Goal: Information Seeking & Learning: Learn about a topic

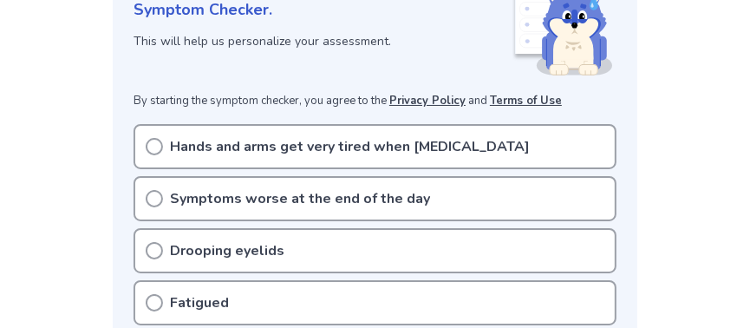
scroll to position [289, 0]
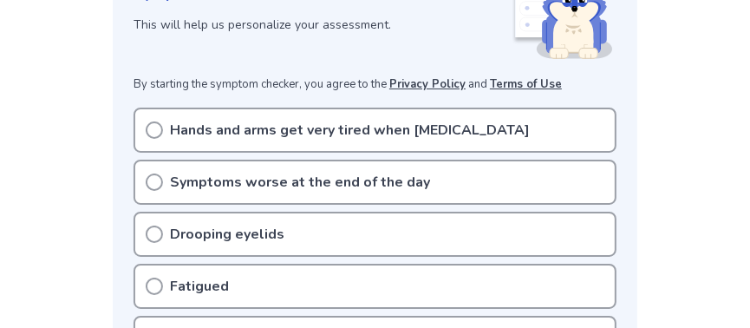
click at [152, 179] on icon at bounding box center [154, 181] width 17 height 17
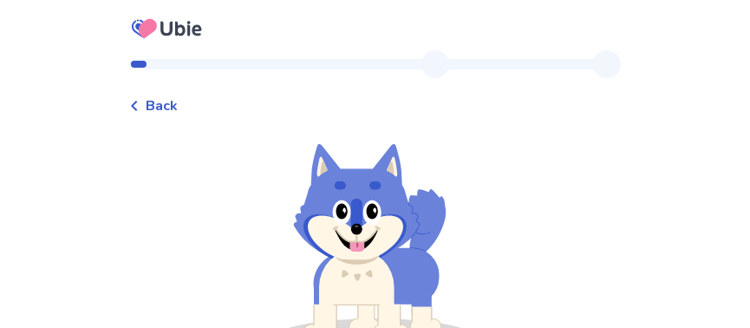
click at [166, 113] on span "Back" at bounding box center [162, 105] width 32 height 21
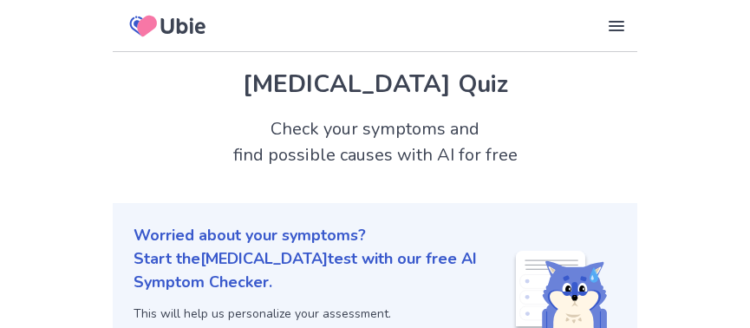
scroll to position [288, 0]
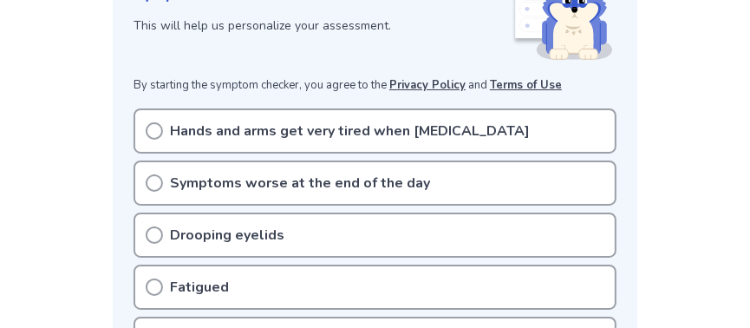
click at [153, 233] on icon at bounding box center [154, 234] width 17 height 17
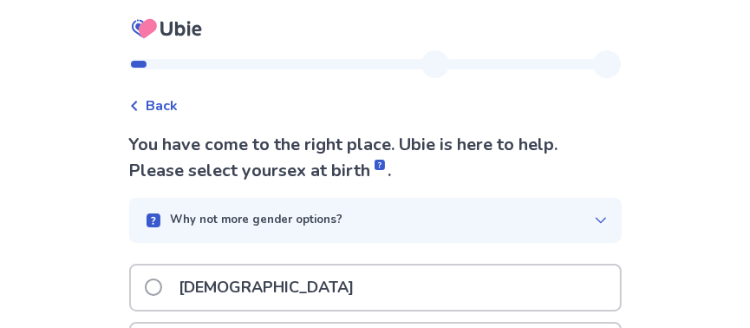
click at [140, 101] on icon at bounding box center [134, 106] width 10 height 10
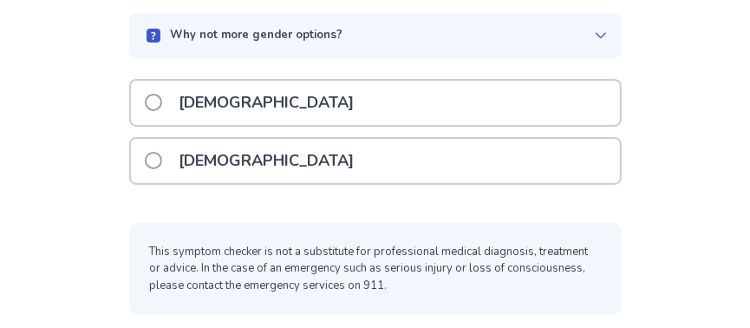
scroll to position [186, 0]
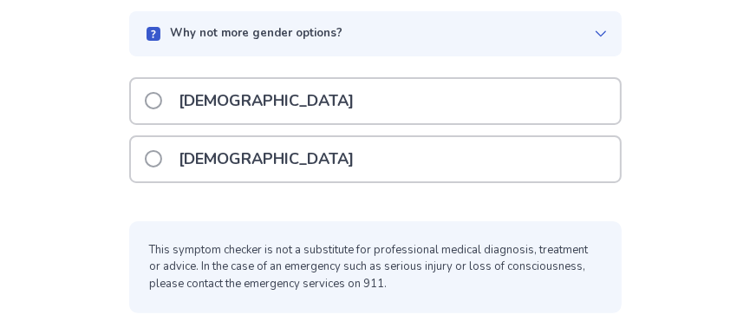
click at [161, 156] on span at bounding box center [153, 158] width 17 height 17
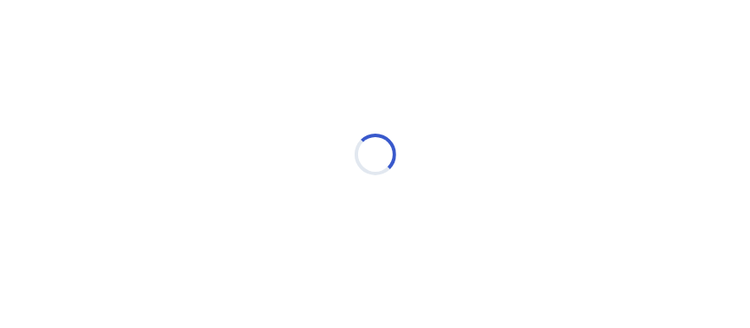
scroll to position [36, 0]
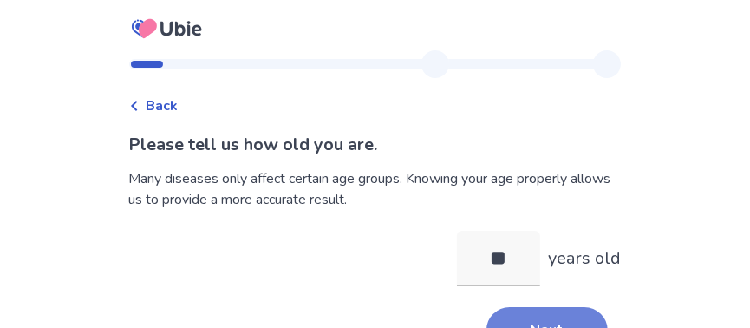
type input "**"
click at [583, 312] on button "Next" at bounding box center [546, 330] width 121 height 47
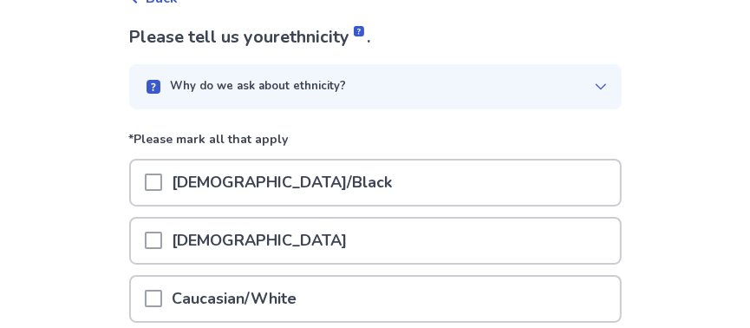
scroll to position [176, 0]
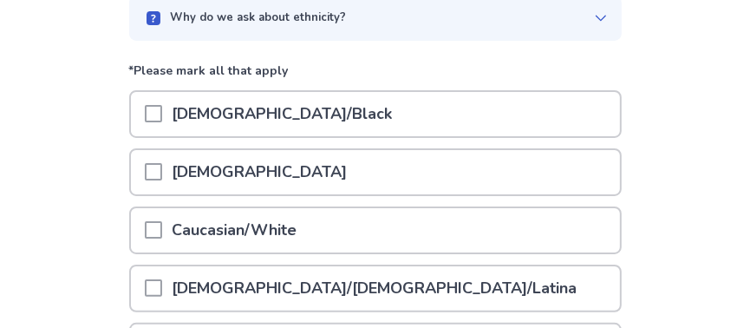
click at [162, 227] on span at bounding box center [153, 229] width 17 height 17
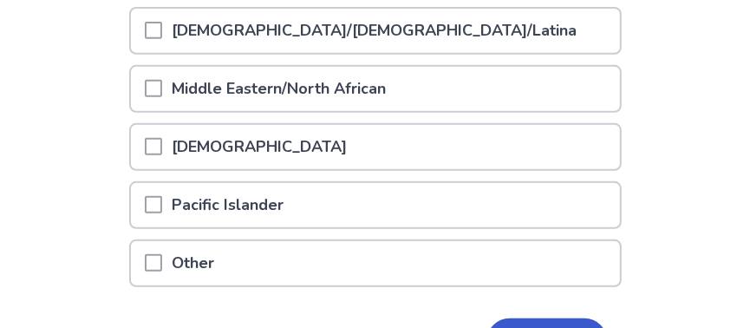
scroll to position [469, 0]
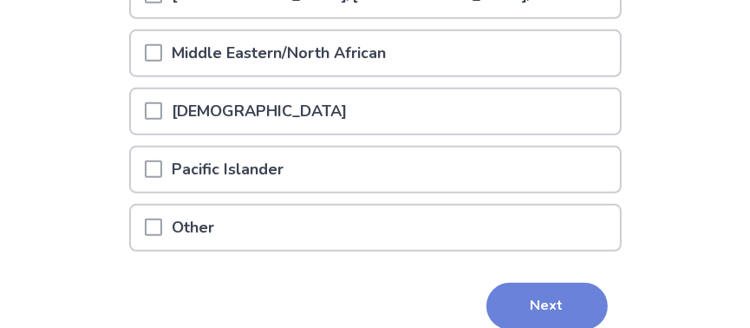
click at [529, 300] on button "Next" at bounding box center [546, 305] width 121 height 47
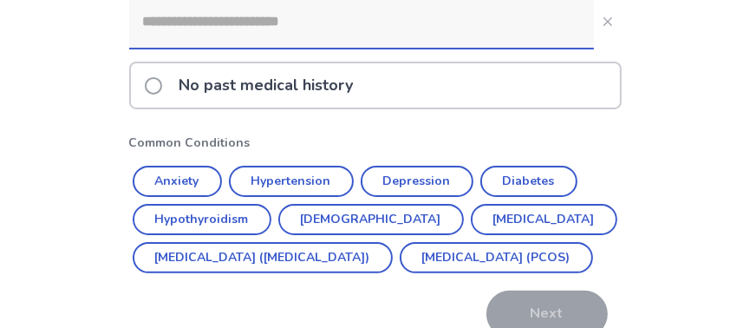
scroll to position [230, 0]
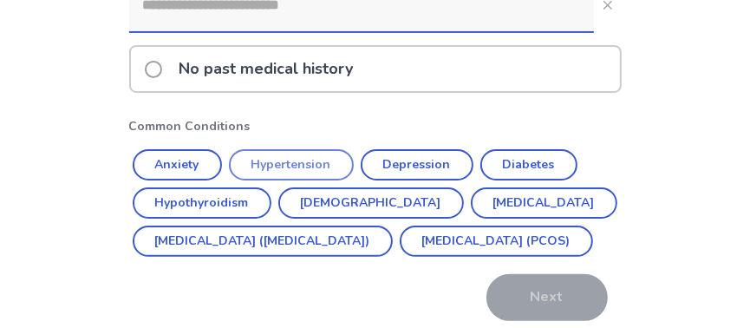
click at [282, 166] on button "Hypertension" at bounding box center [291, 164] width 125 height 31
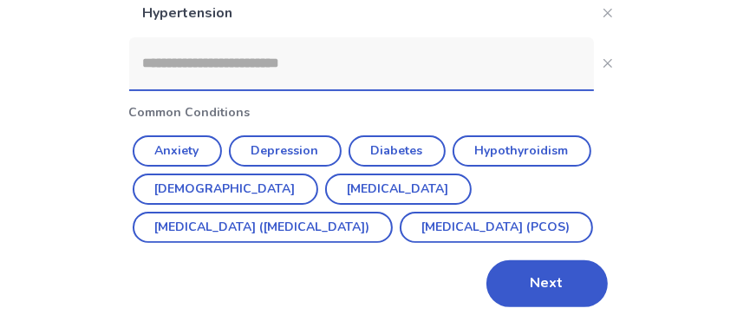
scroll to position [220, 0]
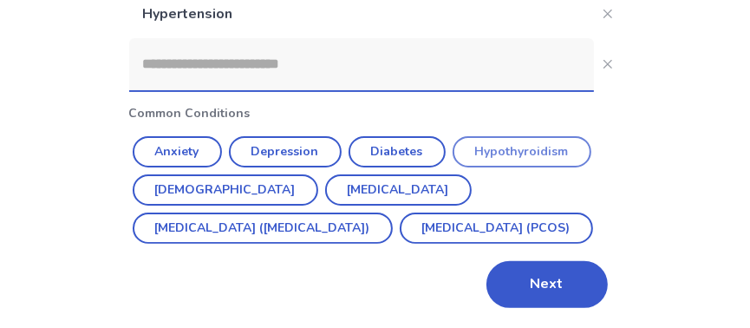
click at [497, 153] on button "Hypothyroidism" at bounding box center [521, 151] width 139 height 31
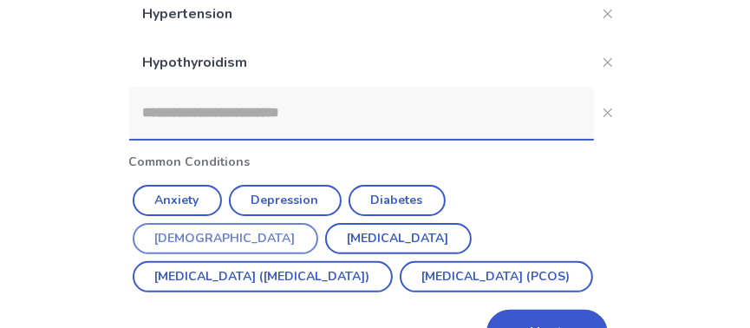
click at [318, 223] on button "[DEMOGRAPHIC_DATA]" at bounding box center [225, 238] width 185 height 31
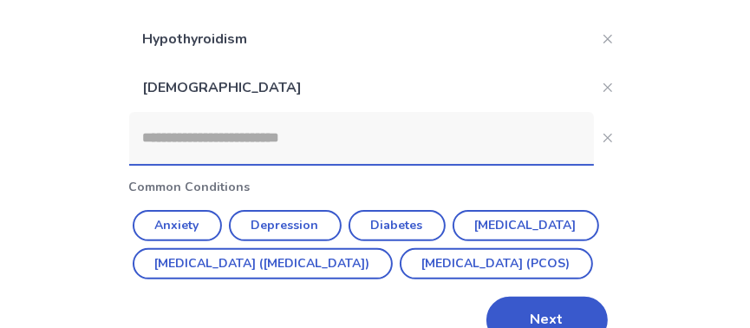
scroll to position [317, 0]
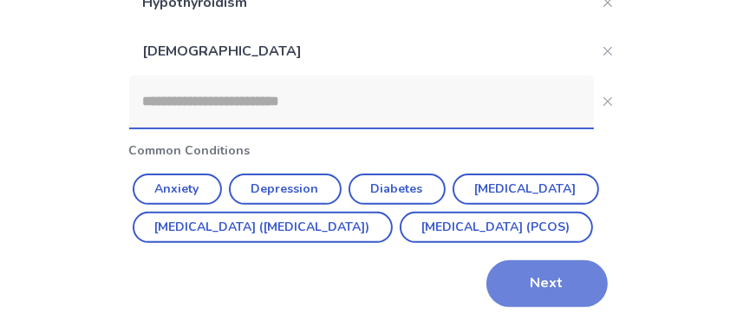
click at [539, 283] on button "Next" at bounding box center [546, 283] width 121 height 47
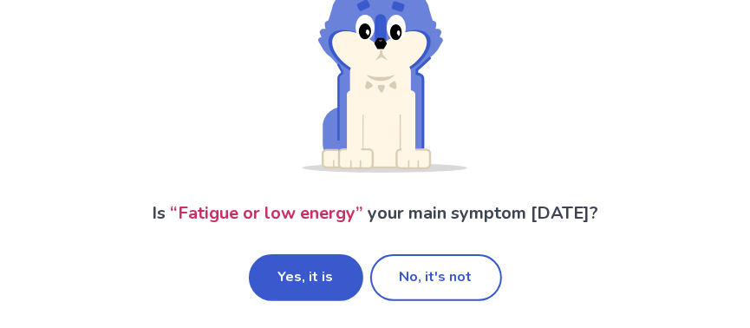
scroll to position [186, 0]
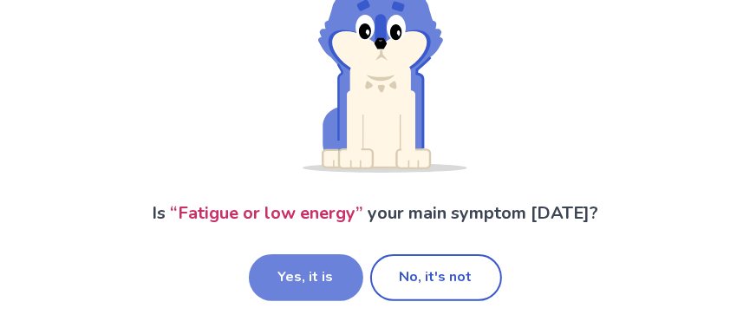
click at [317, 279] on button "Yes, it is" at bounding box center [306, 277] width 114 height 47
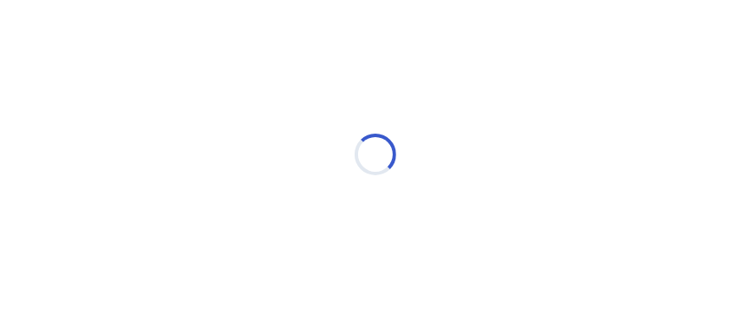
scroll to position [36, 0]
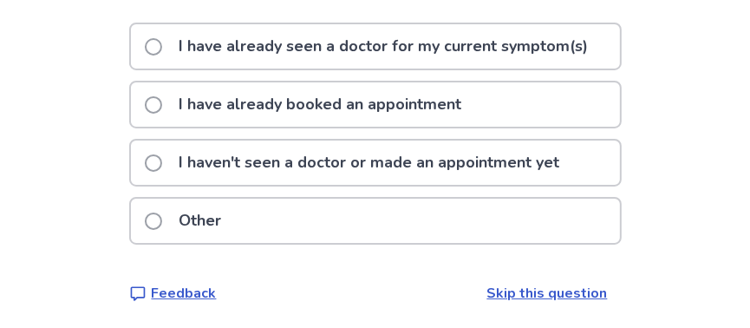
scroll to position [158, 0]
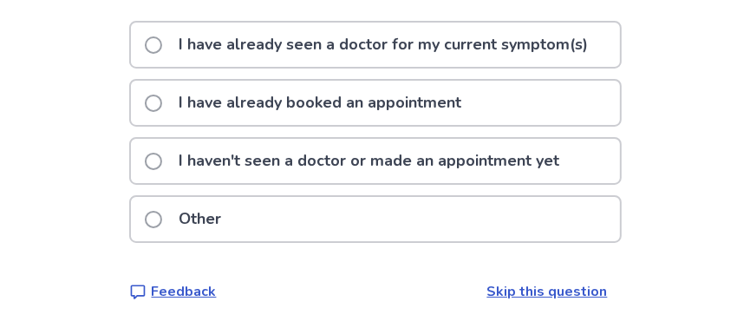
click at [160, 159] on span at bounding box center [153, 161] width 17 height 17
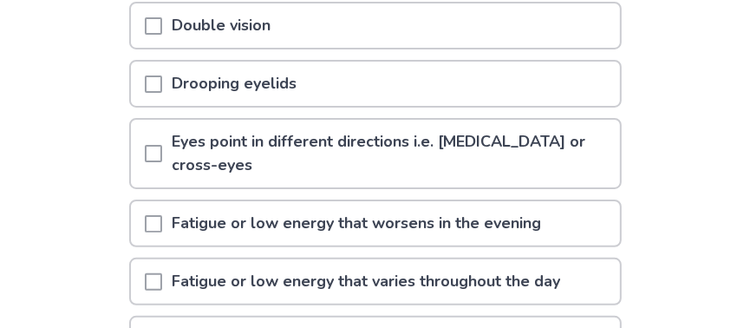
scroll to position [243, 0]
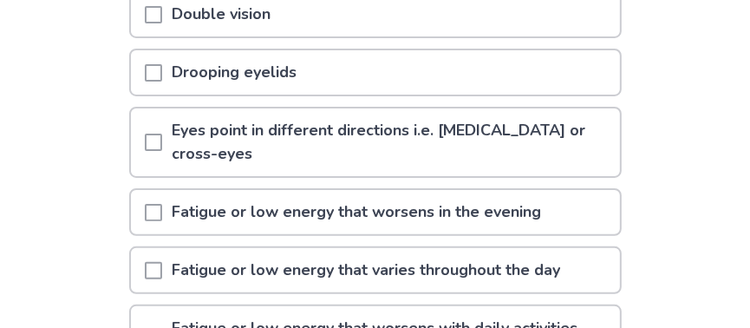
click at [159, 204] on span at bounding box center [153, 212] width 17 height 17
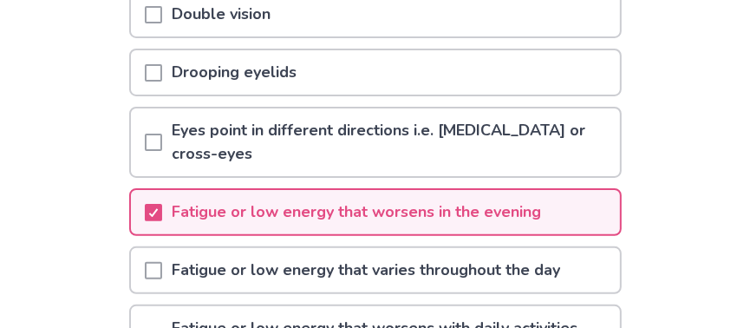
click at [162, 69] on span at bounding box center [153, 72] width 17 height 17
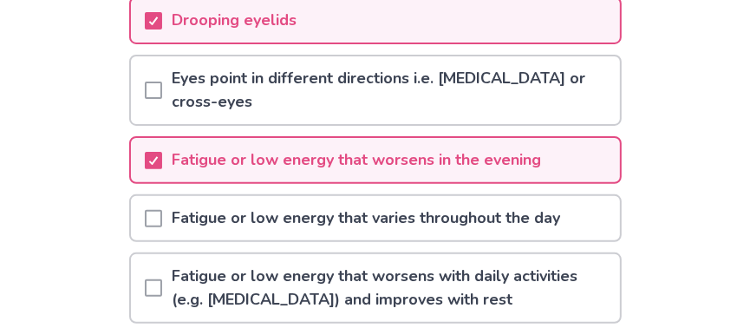
scroll to position [312, 0]
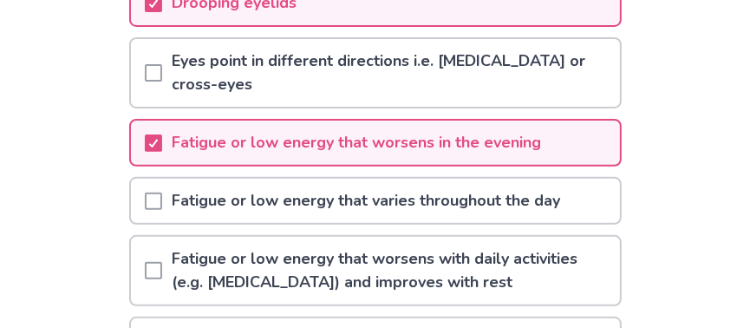
click at [162, 192] on span at bounding box center [153, 200] width 17 height 17
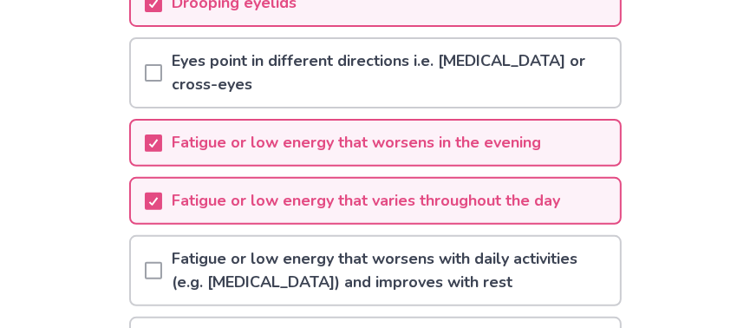
click at [162, 262] on span at bounding box center [153, 270] width 17 height 17
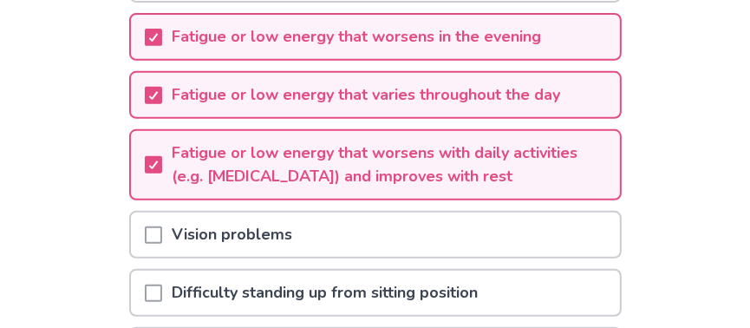
scroll to position [444, 0]
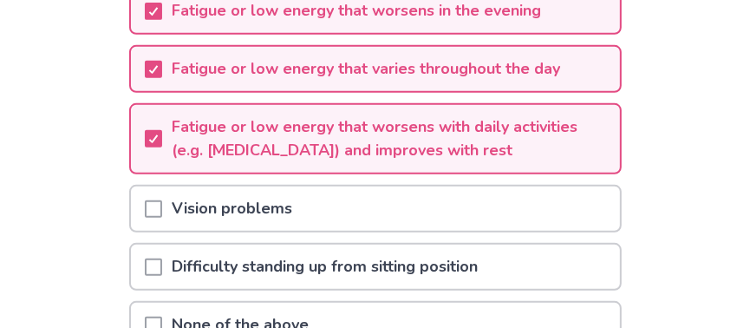
click at [158, 258] on span at bounding box center [153, 266] width 17 height 17
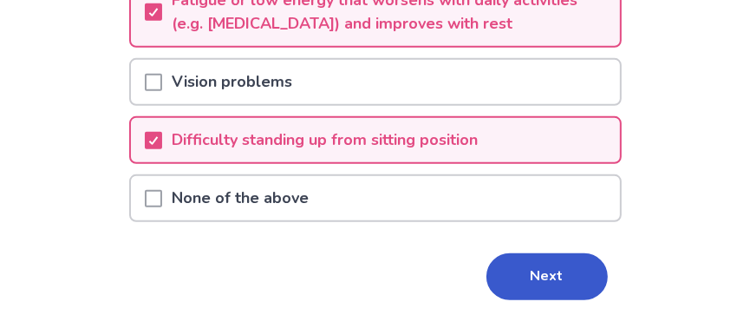
scroll to position [592, 0]
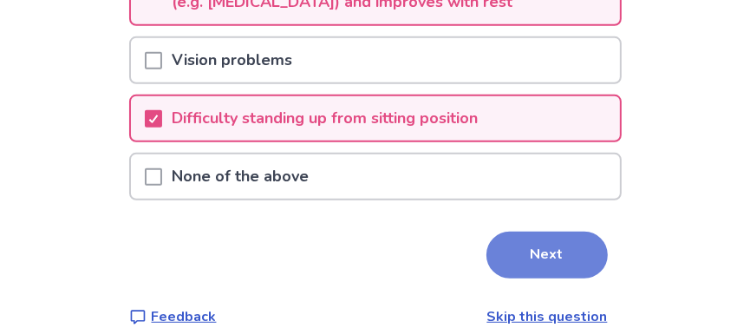
click at [515, 231] on button "Next" at bounding box center [546, 254] width 121 height 47
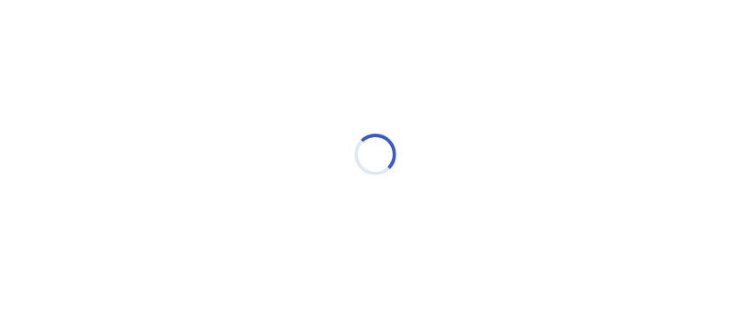
scroll to position [36, 0]
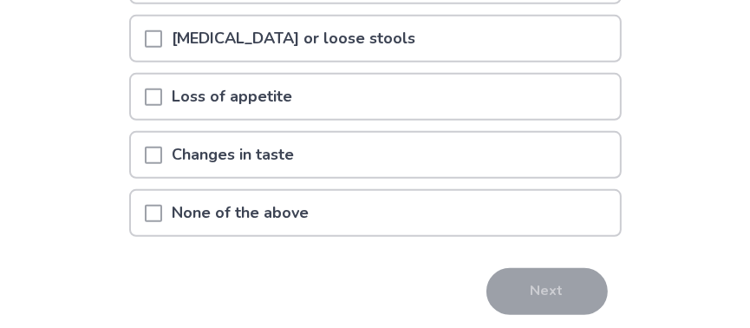
scroll to position [577, 0]
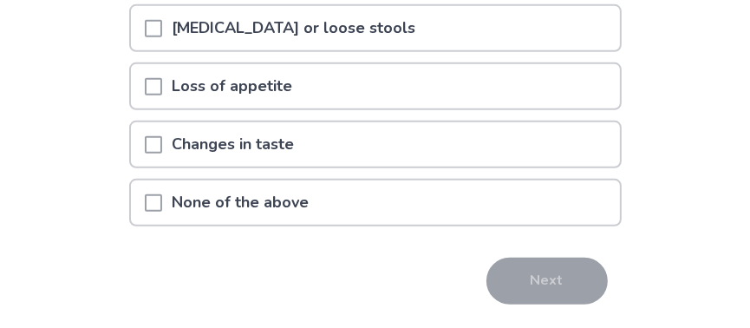
click at [159, 200] on span at bounding box center [153, 202] width 17 height 17
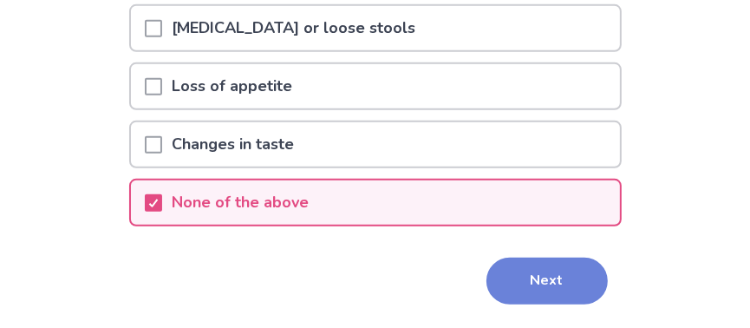
click at [538, 276] on button "Next" at bounding box center [546, 280] width 121 height 47
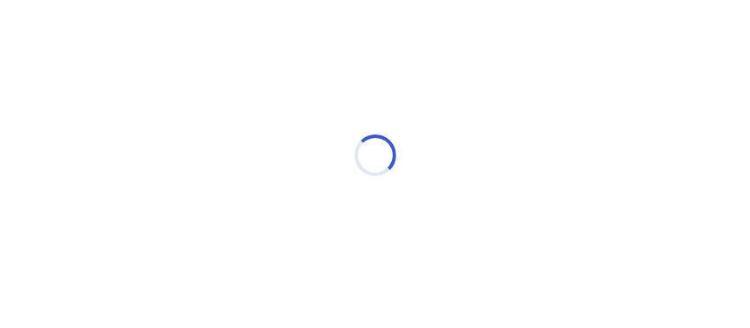
scroll to position [8, 0]
select select "*"
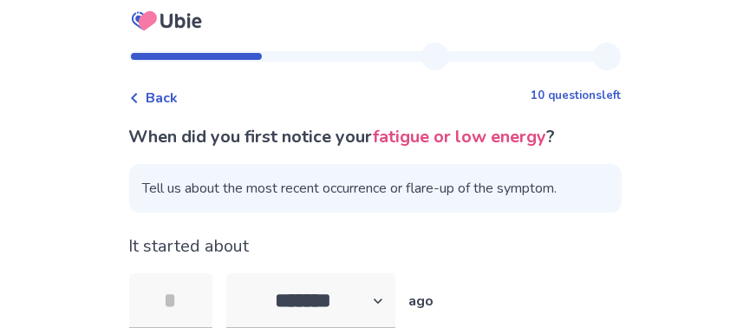
scroll to position [59, 0]
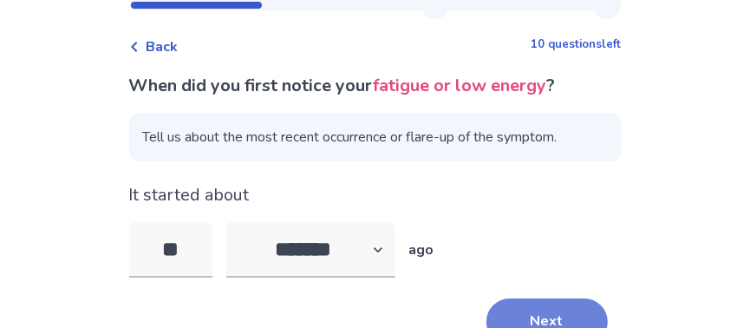
type input "*"
click at [542, 309] on button "Next" at bounding box center [546, 321] width 121 height 47
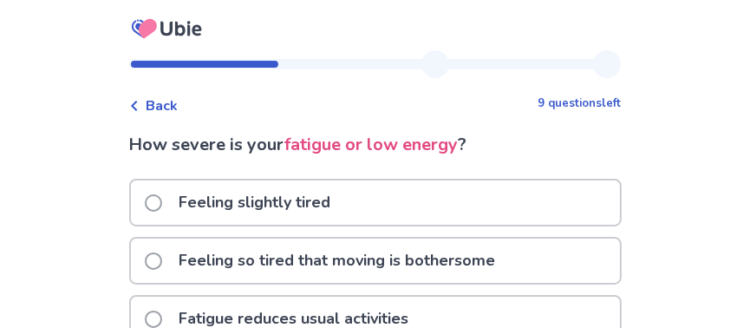
scroll to position [78, 0]
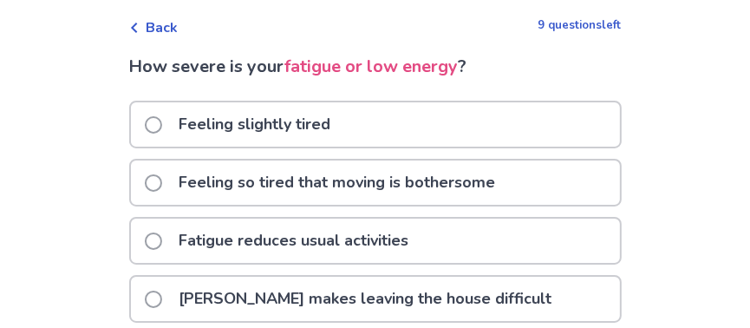
click at [157, 181] on span at bounding box center [153, 182] width 17 height 17
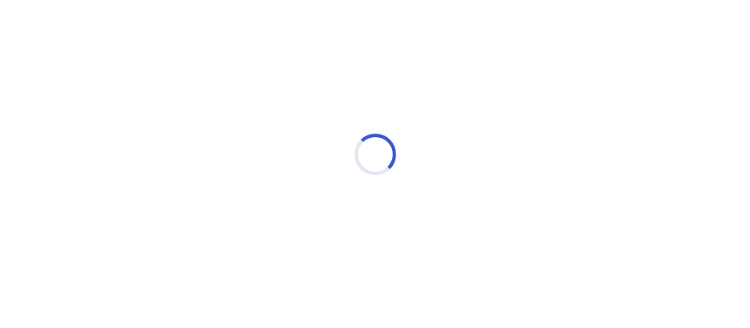
scroll to position [36, 0]
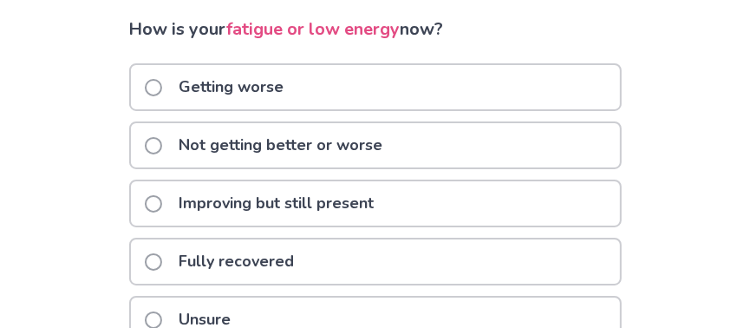
scroll to position [127, 0]
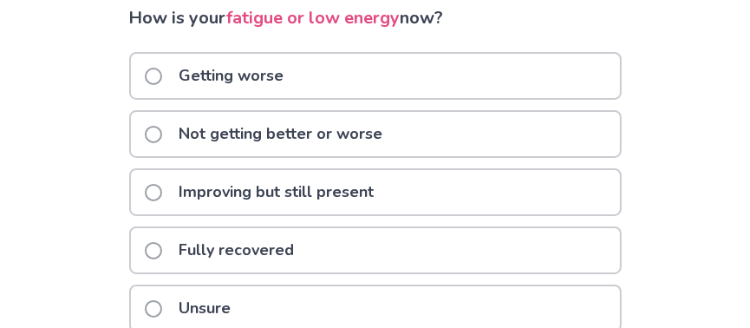
click at [159, 191] on span at bounding box center [153, 192] width 17 height 17
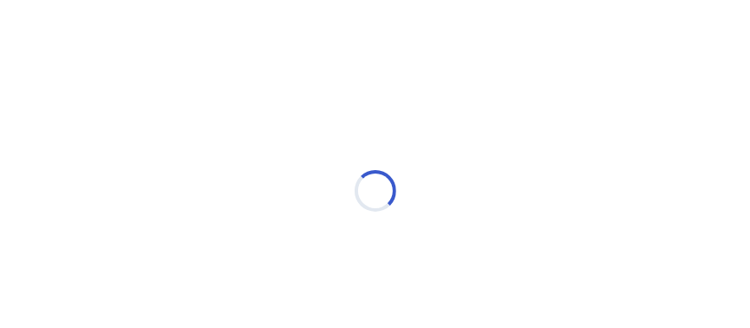
scroll to position [36, 0]
select select "*"
